Goal: Obtain resource: Download file/media

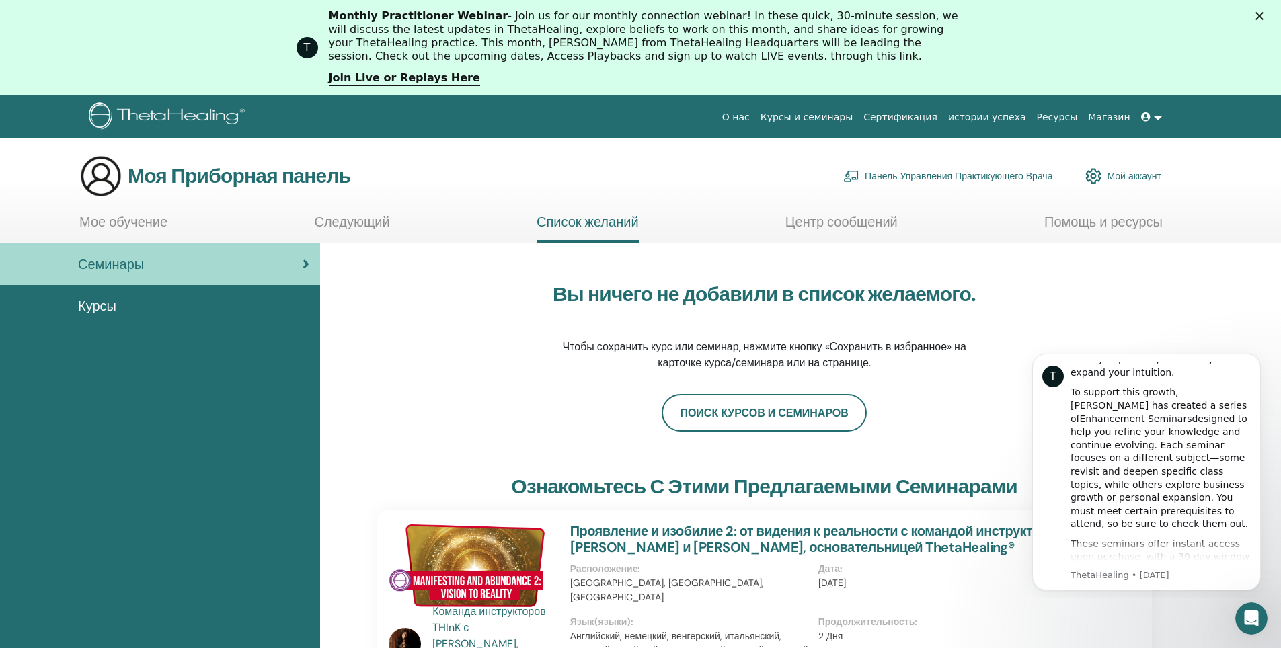
click at [1148, 118] on icon at bounding box center [1146, 116] width 9 height 9
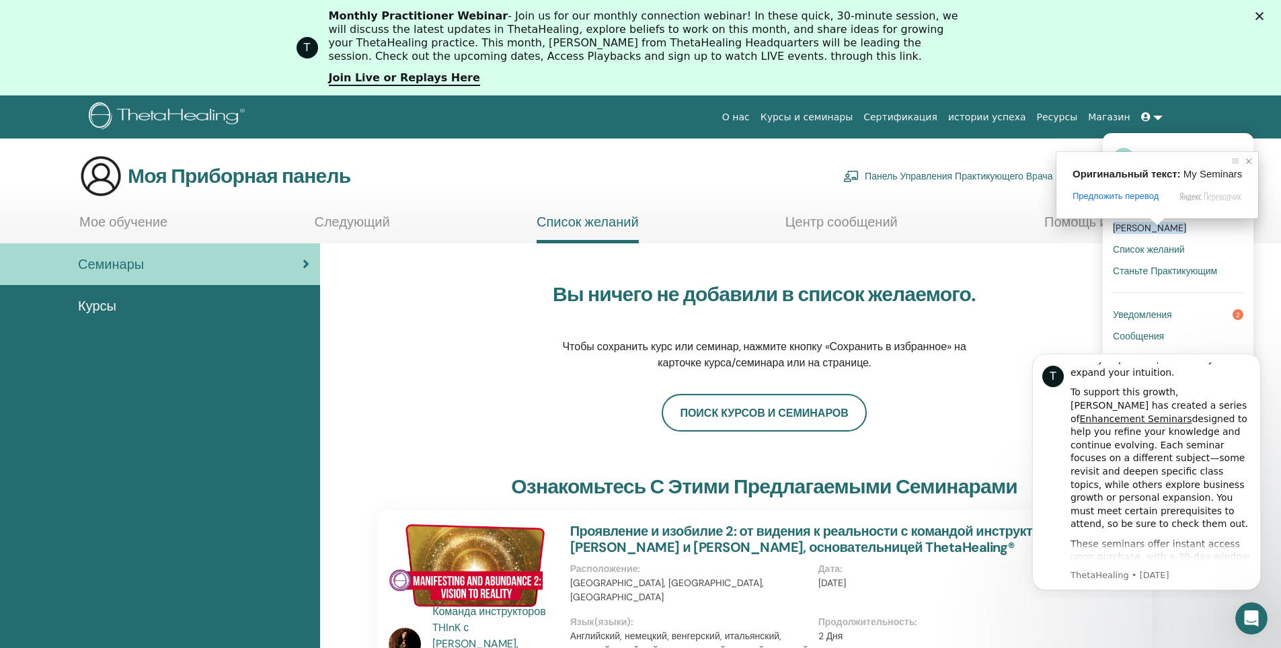
click at [1248, 161] on span at bounding box center [1248, 161] width 13 height 13
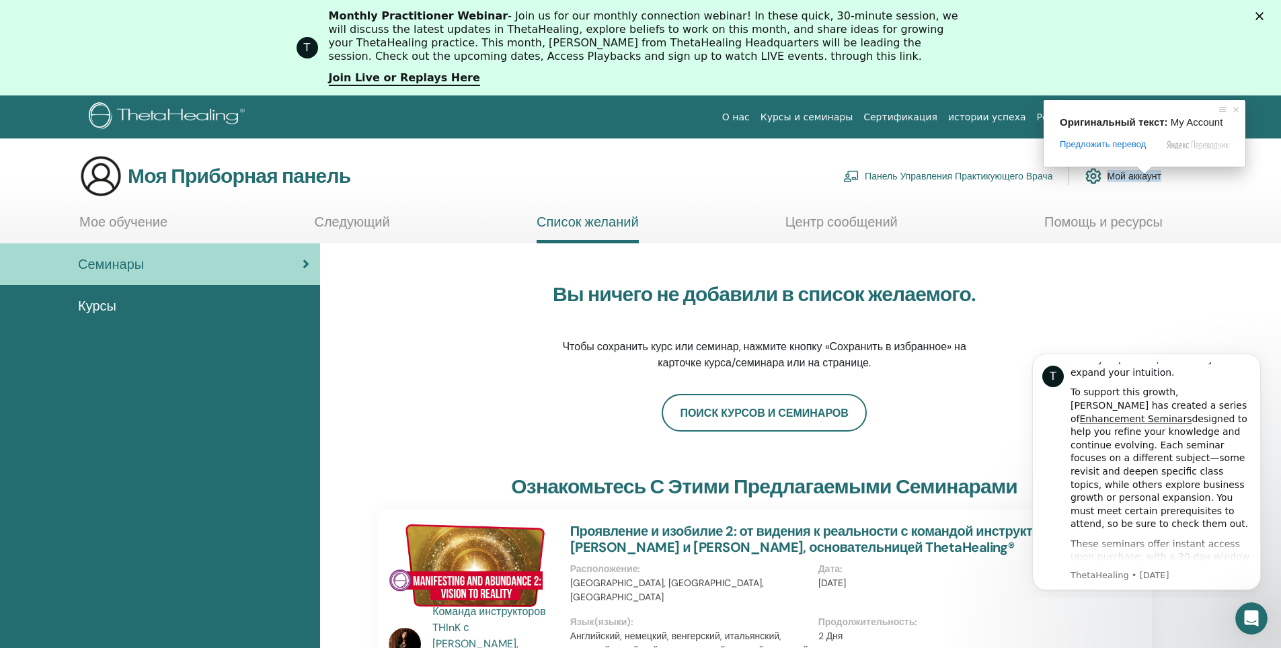
click at [1141, 178] on ya-tr-span "Мой аккаунт" at bounding box center [1134, 176] width 54 height 12
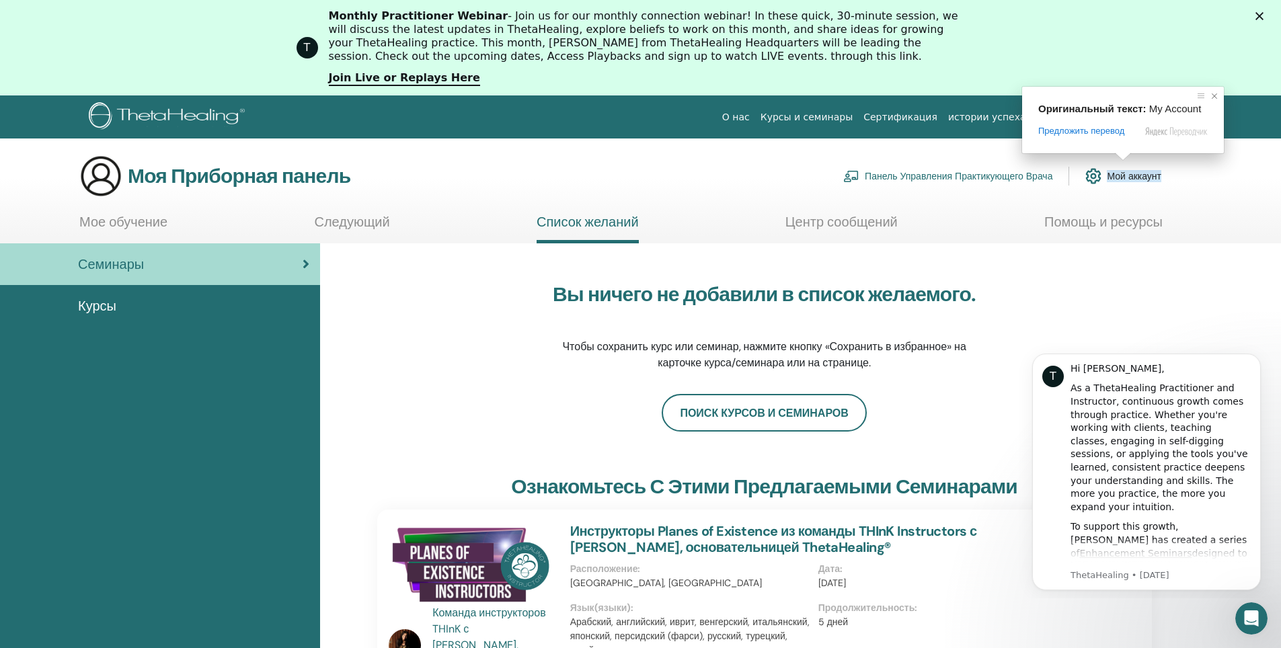
click at [1214, 95] on span at bounding box center [1214, 95] width 13 height 13
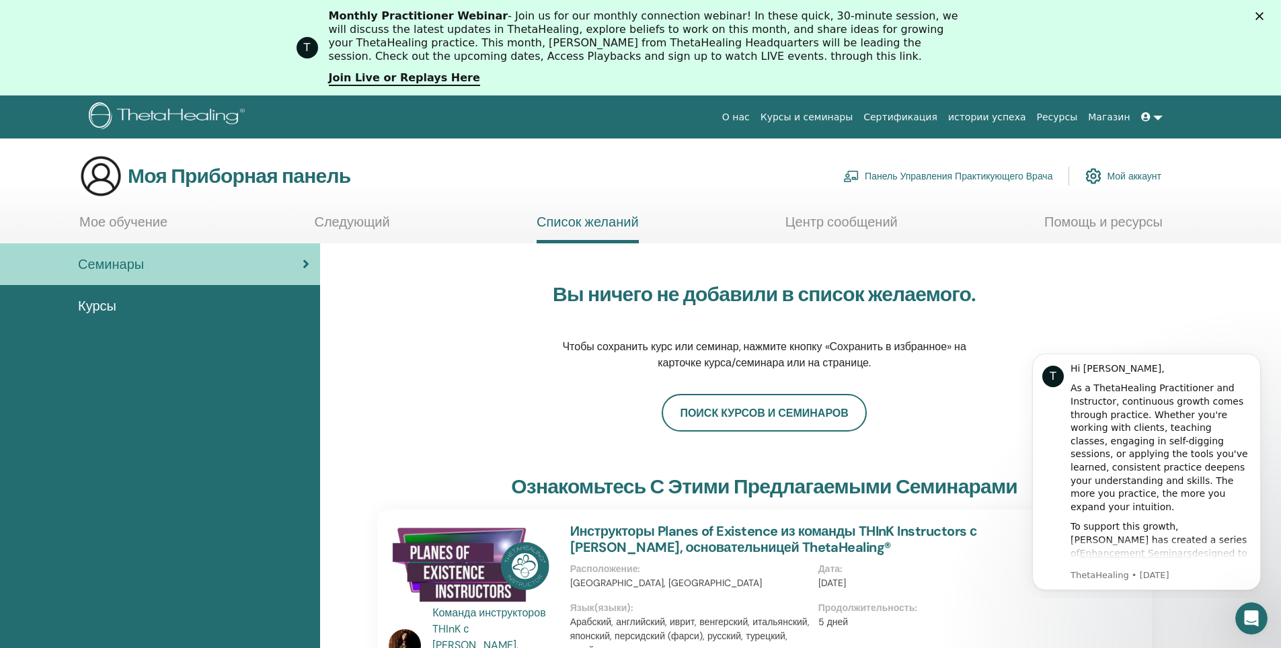
click at [1155, 116] on link at bounding box center [1152, 117] width 32 height 25
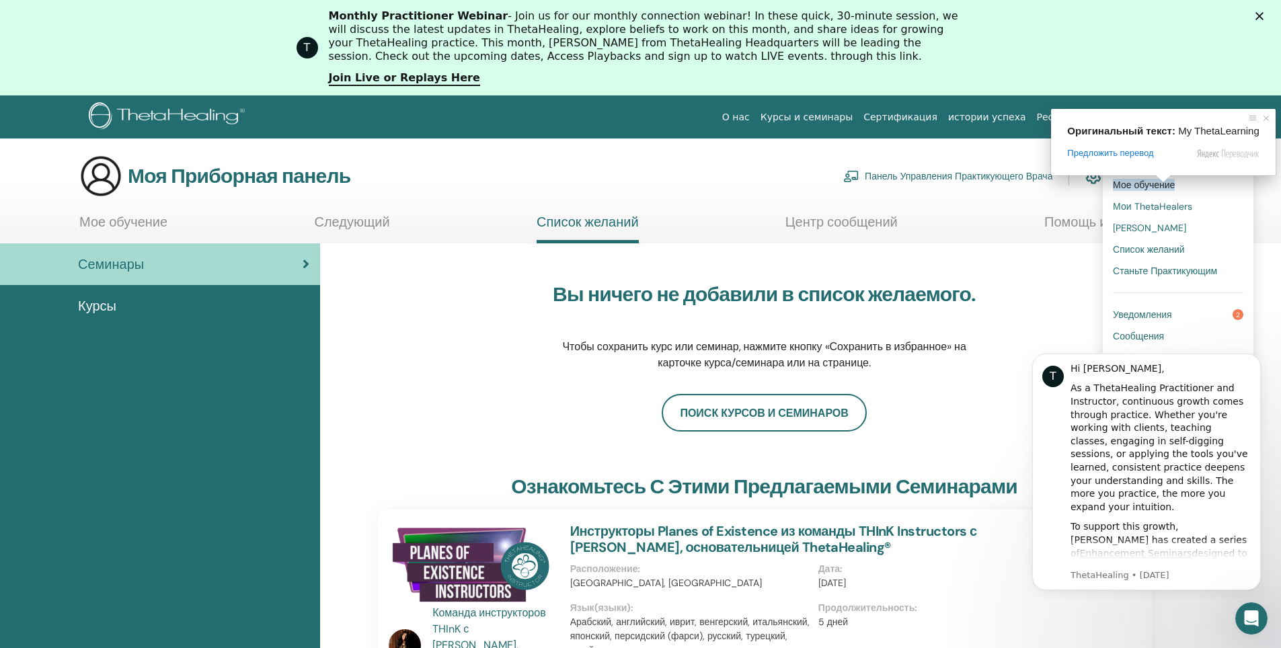
click at [1161, 183] on span at bounding box center [1163, 179] width 17 height 8
click at [1263, 116] on span at bounding box center [1266, 118] width 13 height 13
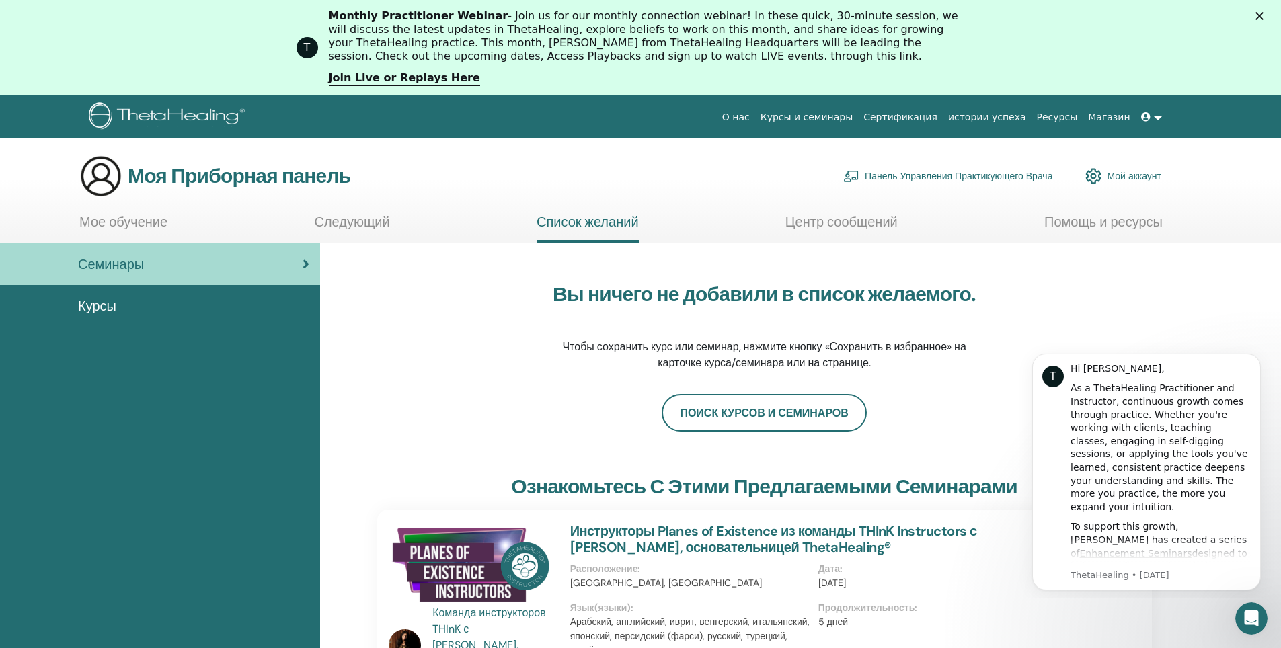
click at [1156, 116] on link at bounding box center [1152, 117] width 32 height 25
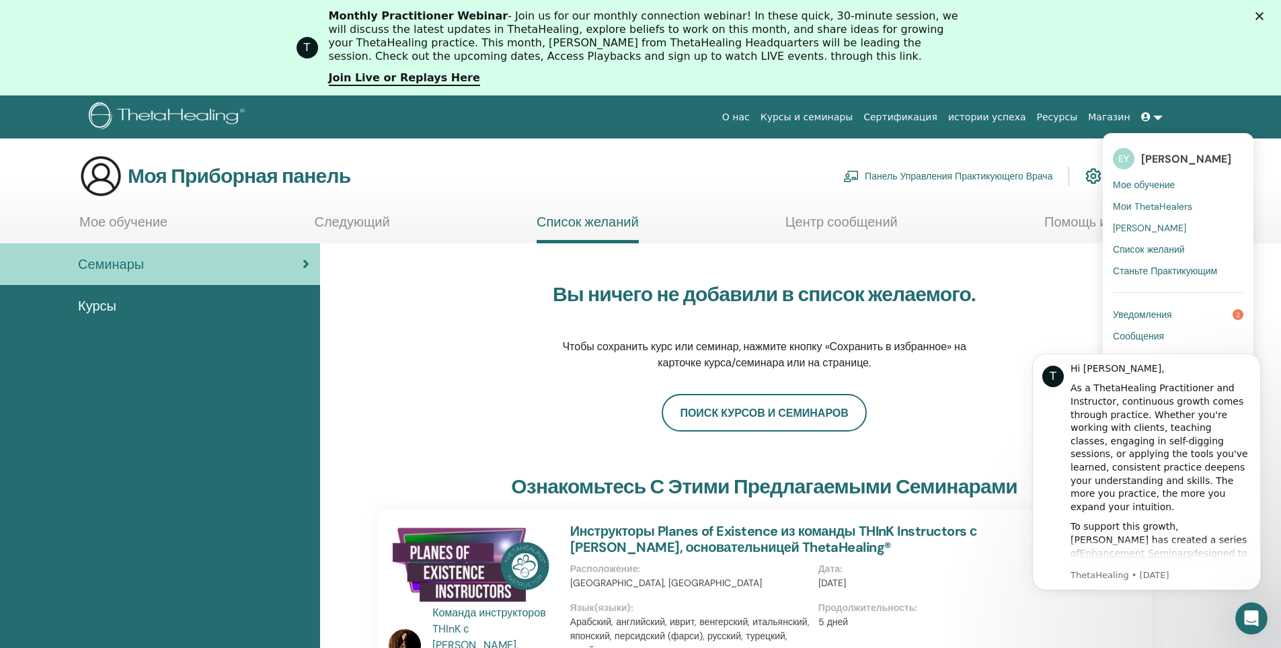
click at [1140, 189] on ya-tr-span "Мое обучение" at bounding box center [1144, 185] width 62 height 12
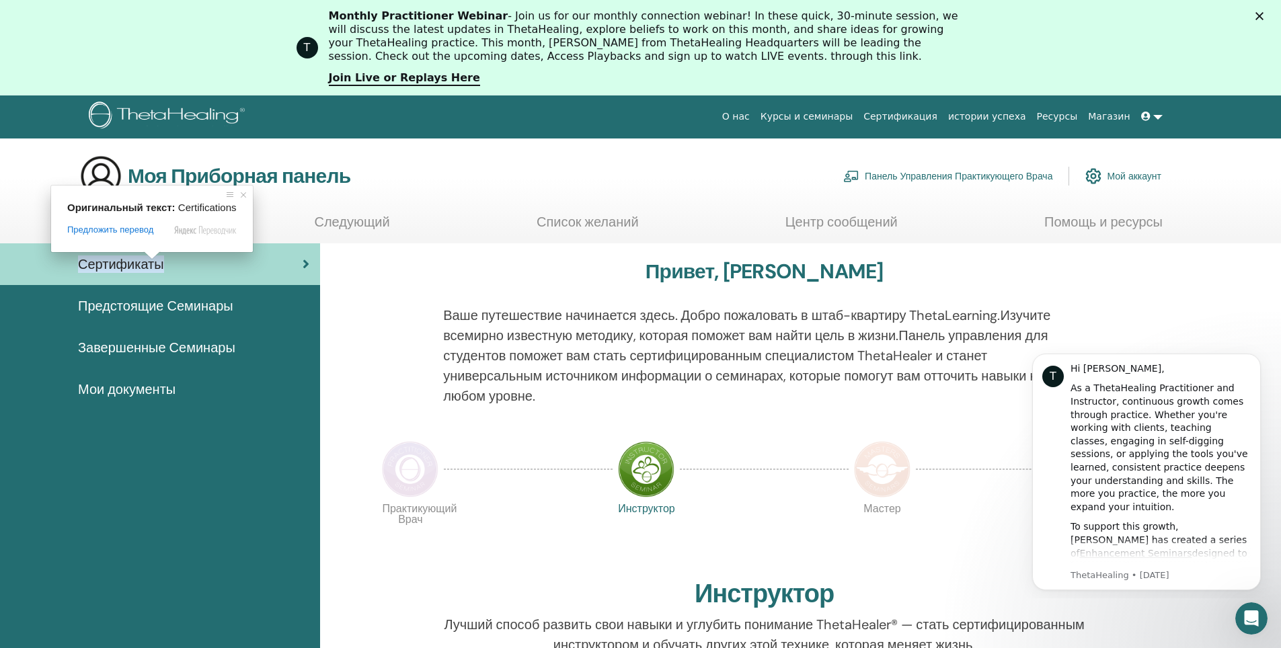
click at [155, 265] on ya-tr-span "Сертификаты" at bounding box center [121, 264] width 86 height 17
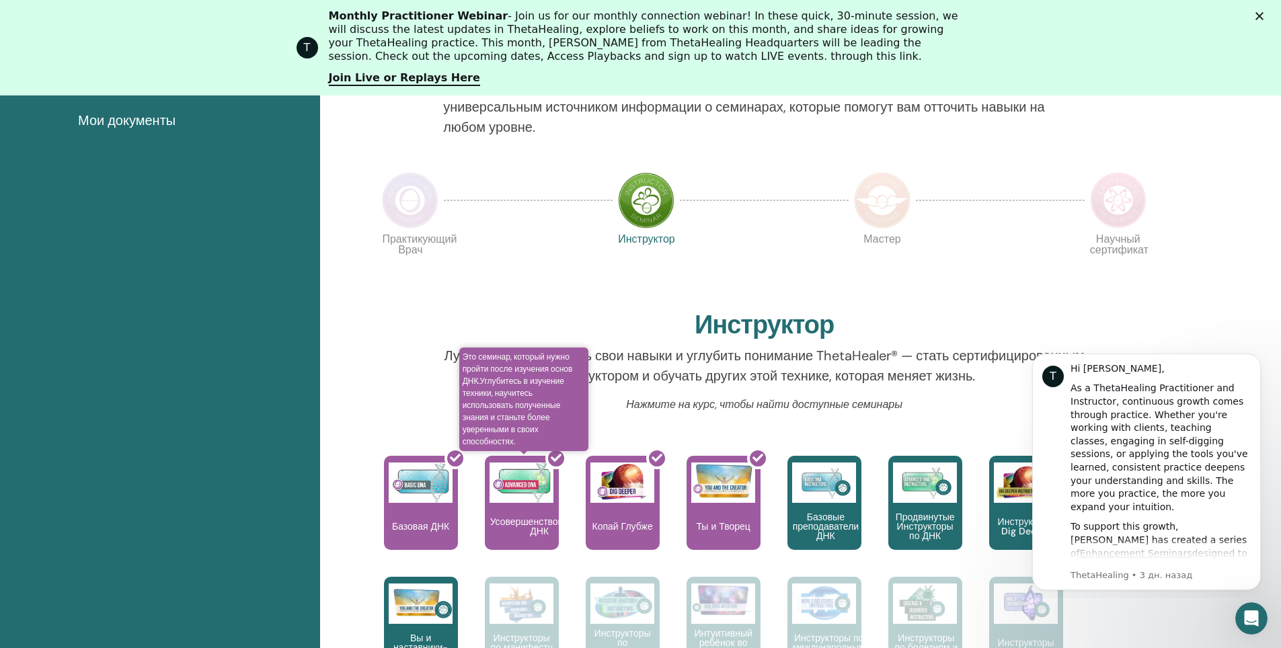
click at [517, 480] on div at bounding box center [530, 508] width 74 height 121
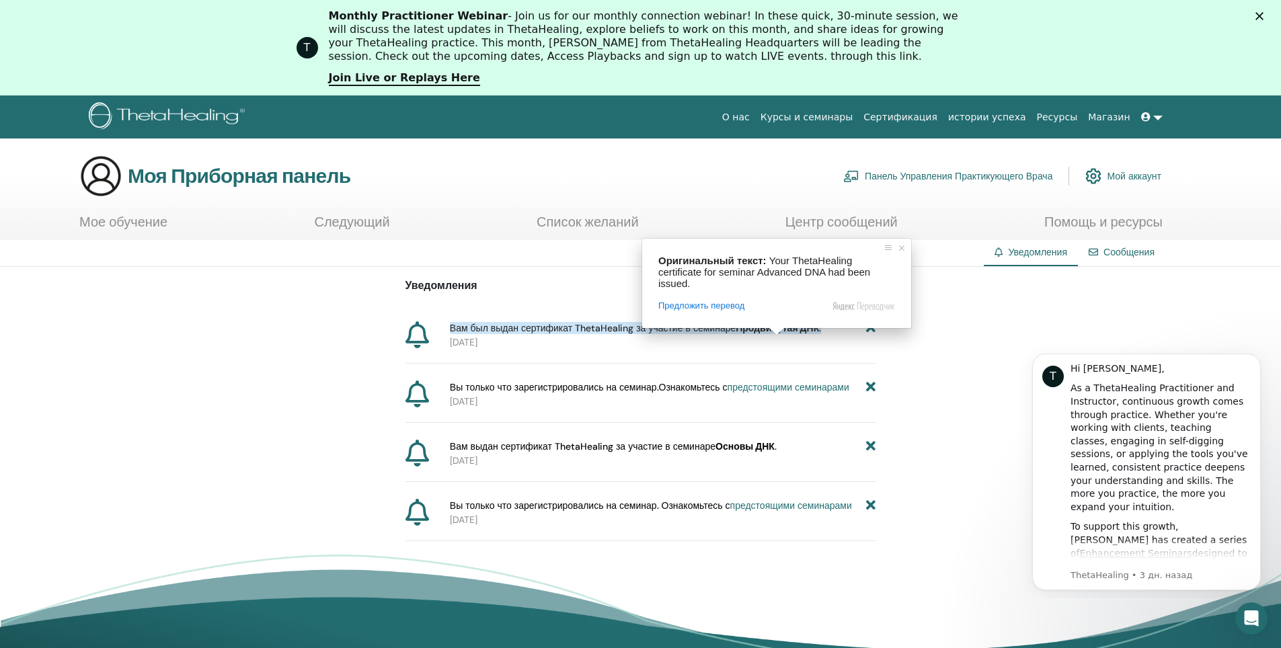
click at [497, 330] on ya-tr-span "Вам был выдан сертификат ThetaHealing за участие в семинаре" at bounding box center [593, 328] width 286 height 12
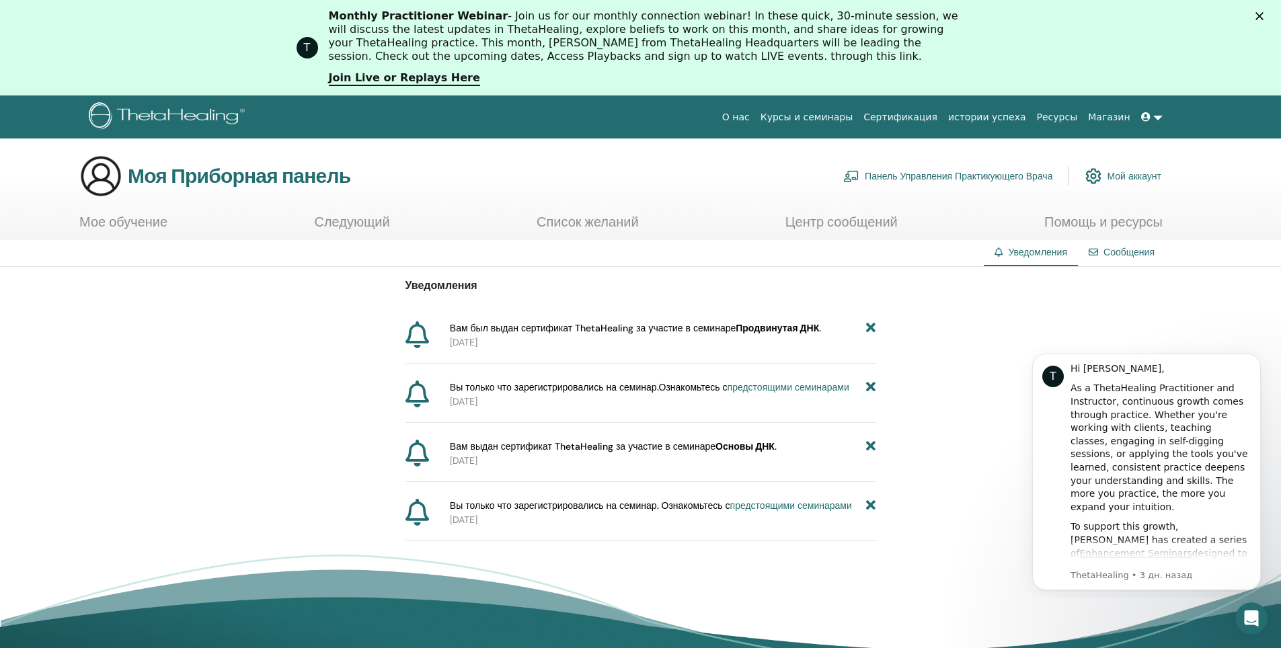
click at [805, 328] on ya-tr-span "Продвинутая ДНК" at bounding box center [777, 328] width 83 height 12
click at [874, 446] on icon at bounding box center [870, 447] width 9 height 14
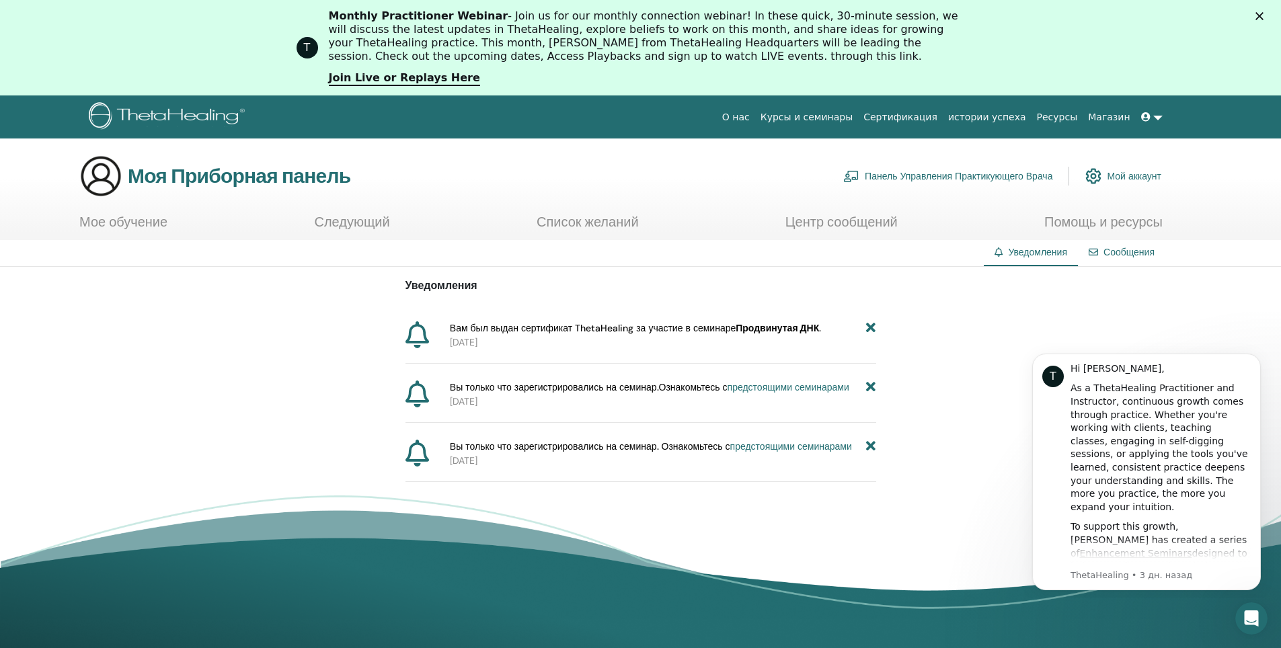
click at [786, 325] on ya-tr-span "Продвинутая ДНК" at bounding box center [777, 328] width 83 height 12
click at [756, 332] on ya-tr-span "Продвинутая ДНК" at bounding box center [777, 328] width 83 height 12
click at [486, 322] on span "Вам был выдан сертификат ThetaHealing за участие в семинаре Продвинутая ДНК ." at bounding box center [635, 329] width 371 height 14
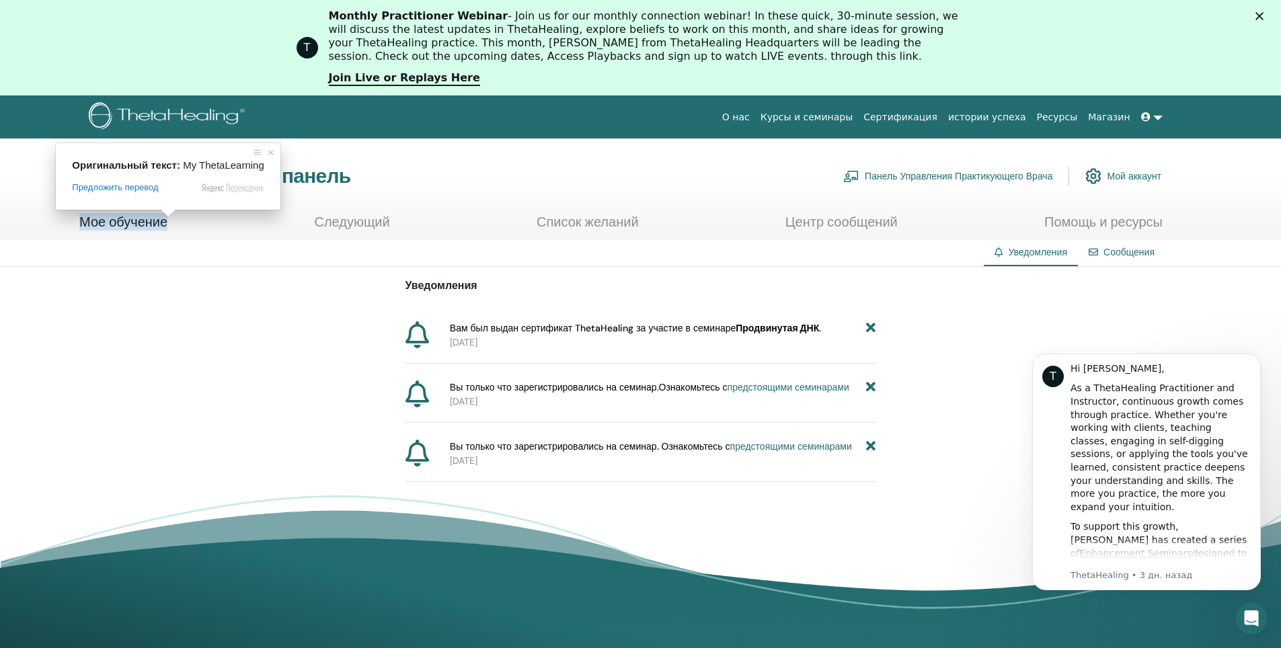
click at [149, 225] on ya-tr-span "Мое обучение" at bounding box center [123, 221] width 88 height 17
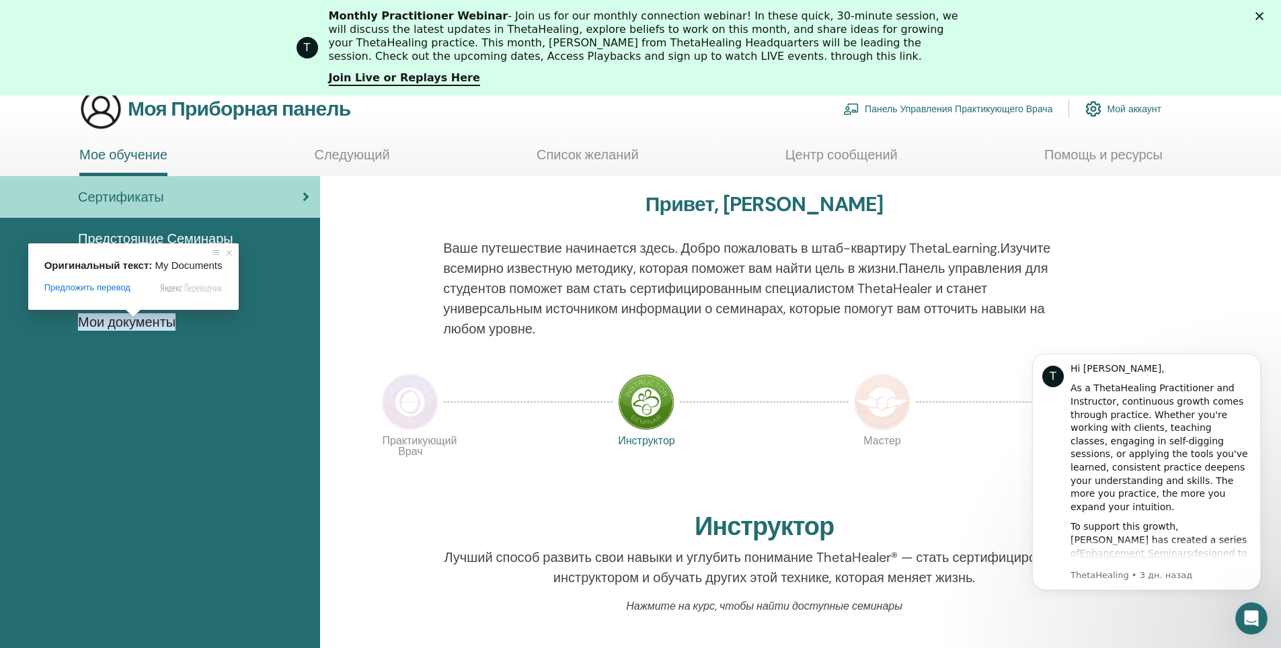
click at [139, 322] on ya-tr-span "Мои документы" at bounding box center [127, 321] width 98 height 17
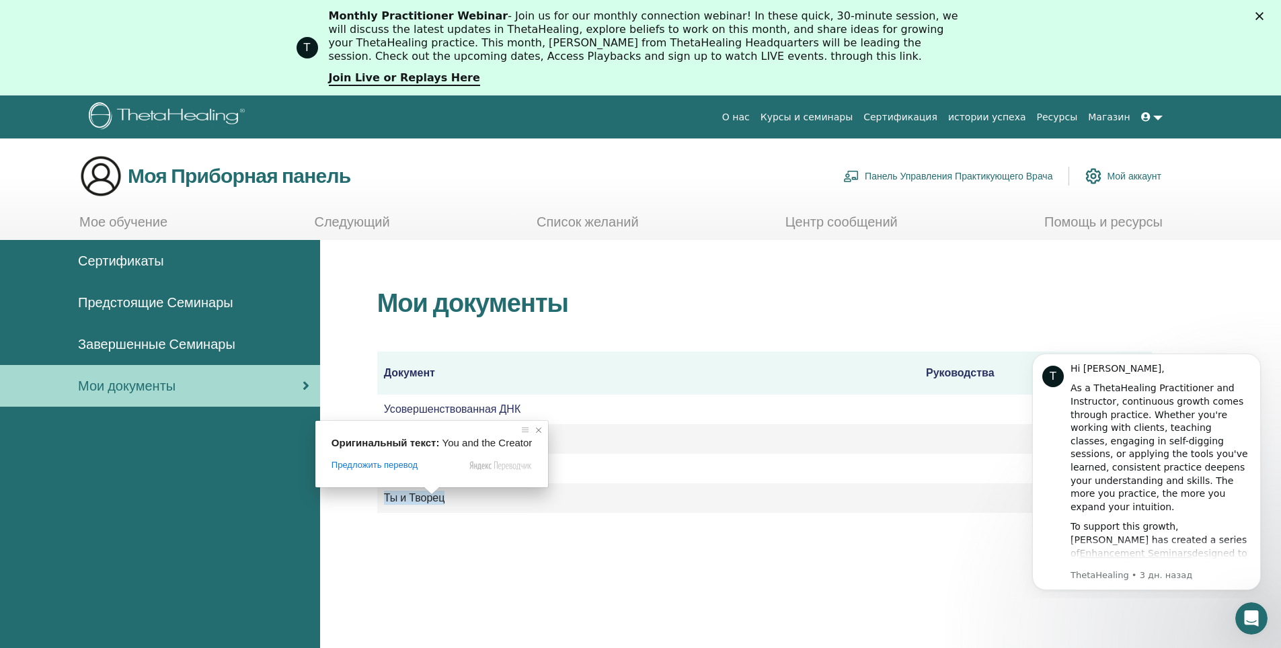
click at [536, 431] on span at bounding box center [538, 430] width 13 height 13
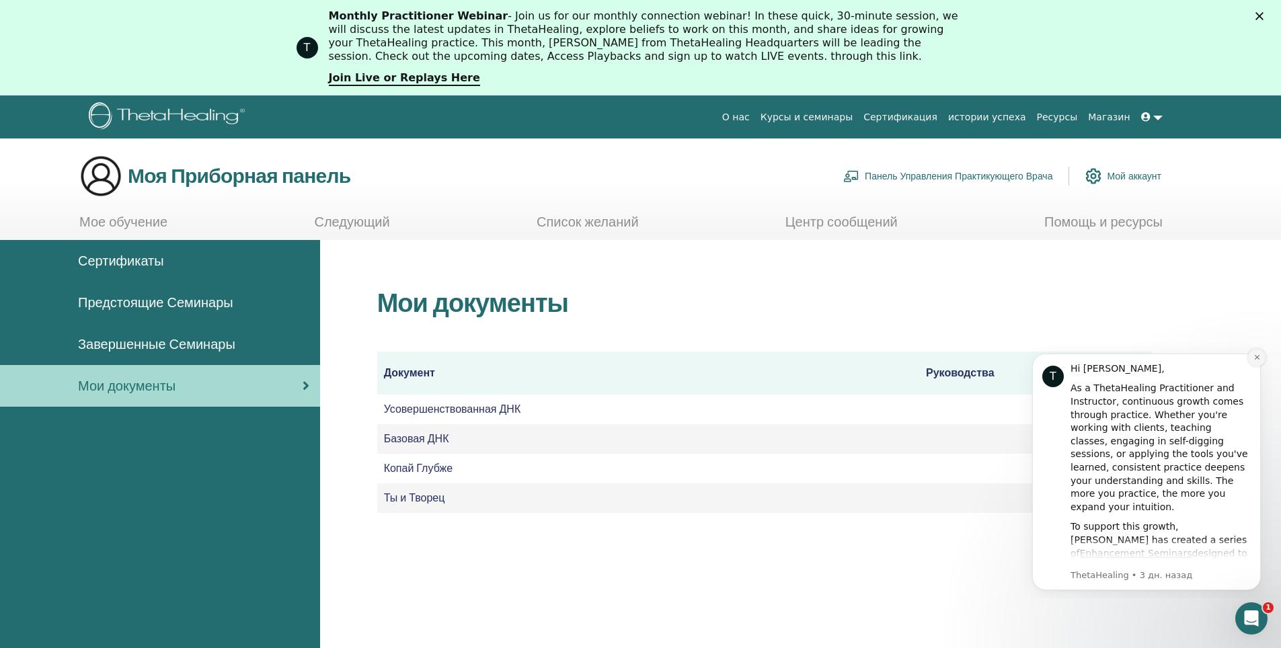
click at [1259, 357] on icon "Dismiss notification" at bounding box center [1257, 357] width 7 height 7
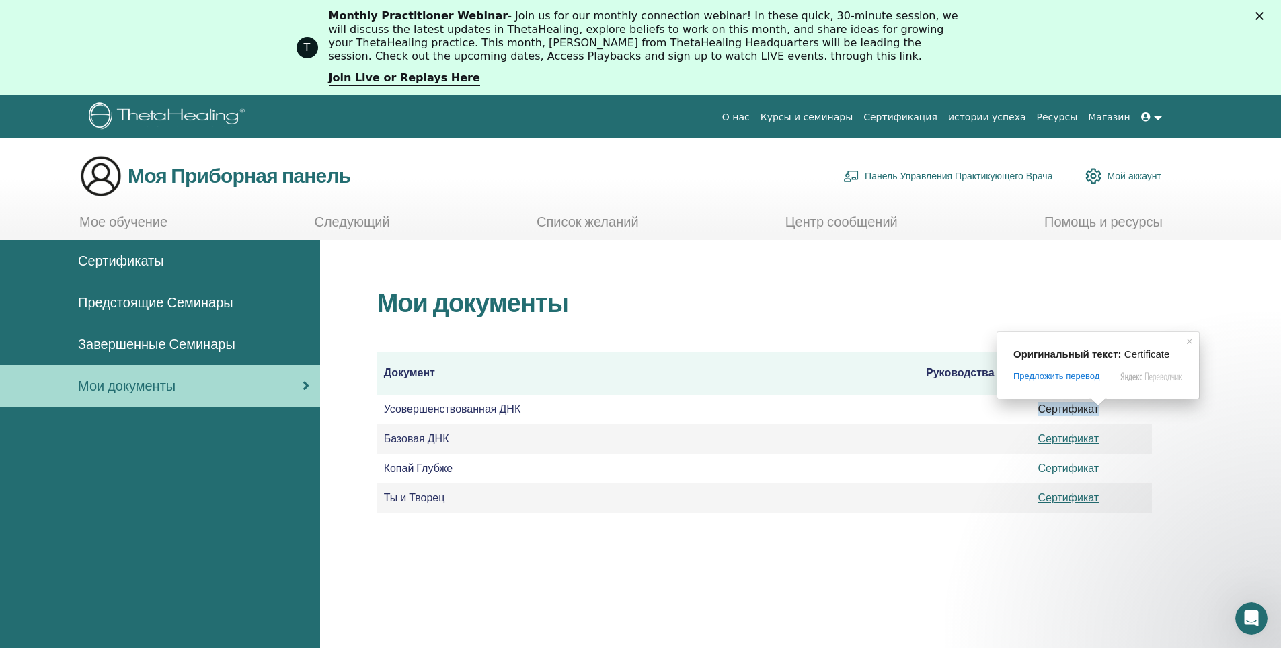
click at [1078, 410] on ya-tr-span "Сертификат" at bounding box center [1069, 409] width 61 height 14
